Goal: Task Accomplishment & Management: Manage account settings

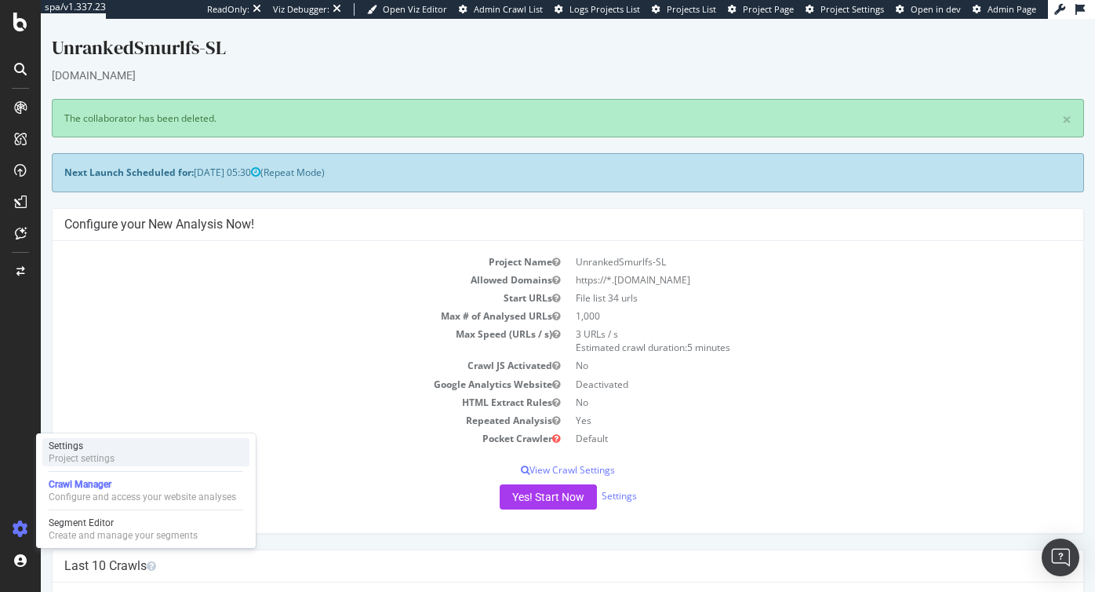
click at [125, 451] on div "Settings Project settings" at bounding box center [145, 452] width 207 height 28
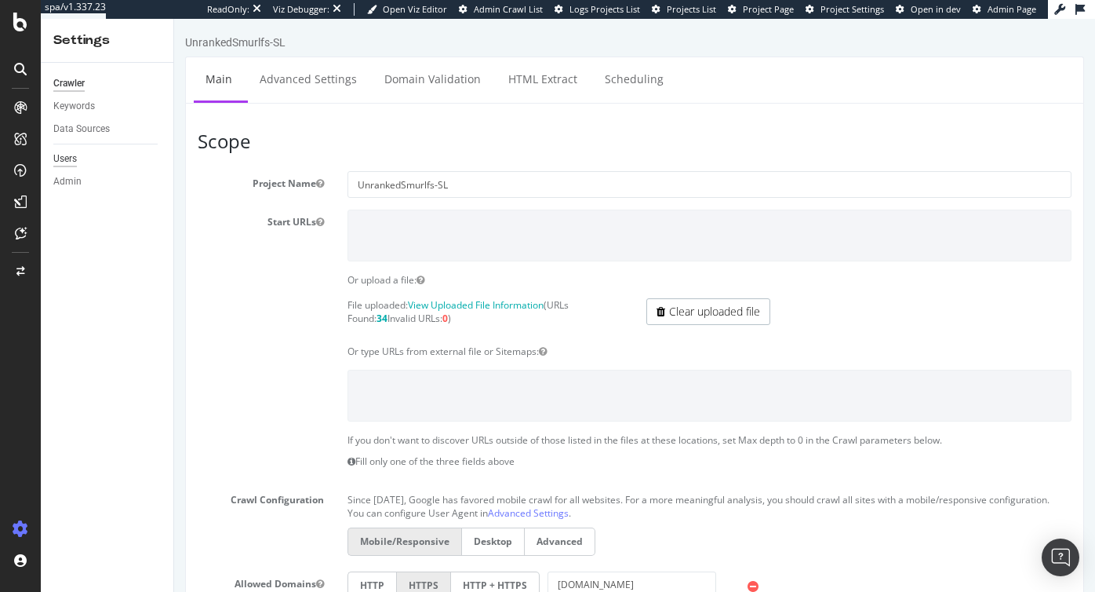
click at [71, 159] on div "Users" at bounding box center [65, 159] width 24 height 16
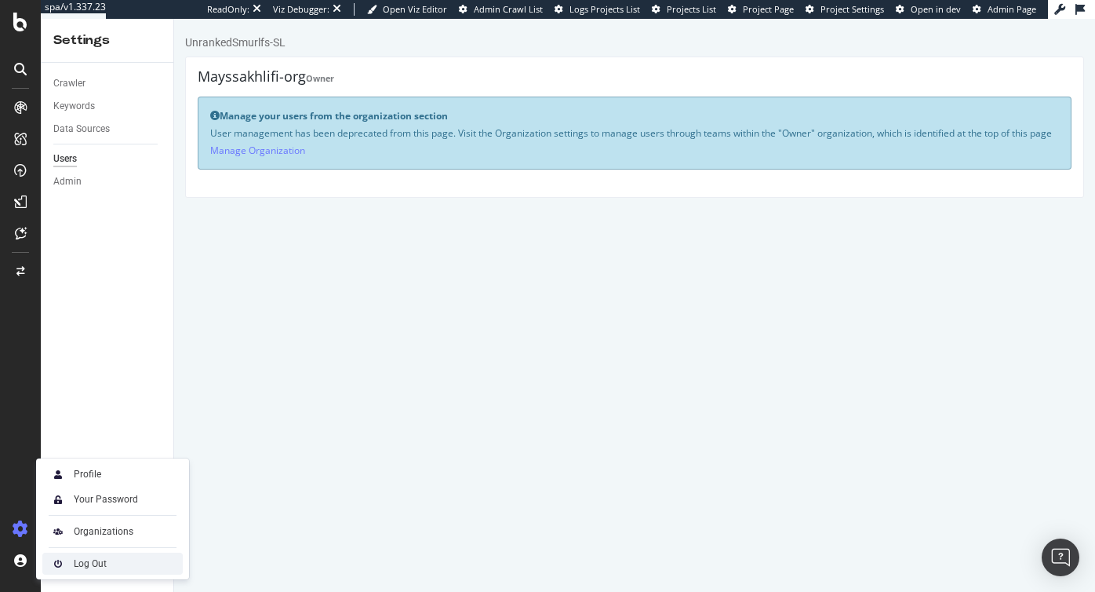
click at [74, 566] on div "Log Out" at bounding box center [90, 563] width 33 height 13
